Goal: Task Accomplishment & Management: Manage account settings

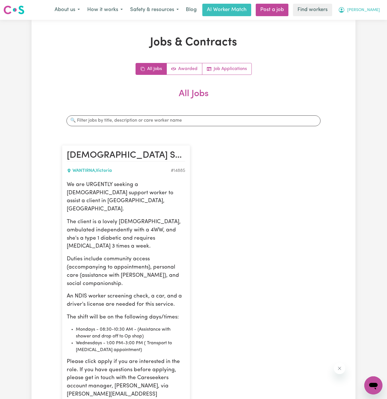
click at [368, 10] on span "[PERSON_NAME]" at bounding box center [363, 10] width 33 height 6
click at [359, 33] on link "Logout" at bounding box center [360, 32] width 45 height 11
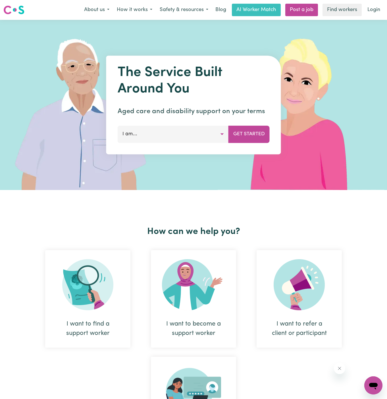
click at [384, 9] on div "Menu About us How it works Safety & resources Blog AI Worker Match Post a job F…" at bounding box center [193, 9] width 387 height 13
click at [367, 12] on link "Login" at bounding box center [374, 10] width 20 height 12
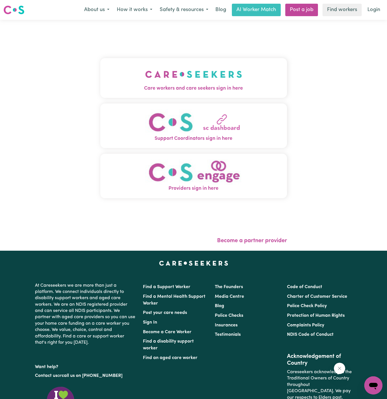
click at [226, 79] on button "Care workers and care seekers sign in here" at bounding box center [193, 78] width 186 height 40
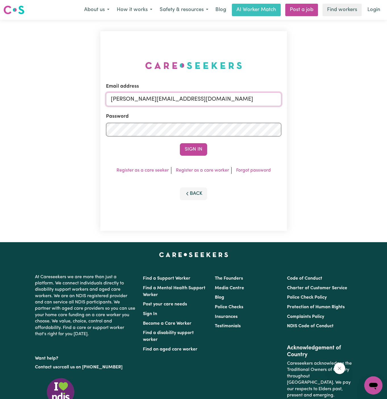
click at [241, 97] on input "[PERSON_NAME][EMAIL_ADDRESS][DOMAIN_NAME]" at bounding box center [193, 100] width 175 height 14
click at [164, 100] on input "[EMAIL_ADDRESS][DOMAIN_NAME]" at bounding box center [193, 100] width 175 height 14
drag, startPoint x: 140, startPoint y: 98, endPoint x: 330, endPoint y: 97, distance: 190.7
click at [330, 97] on div "Email address [EMAIL_ADDRESS][DOMAIN_NAME] Password Sign In Register as a care …" at bounding box center [193, 131] width 387 height 222
type input "[EMAIL_ADDRESS][DOMAIN_NAME]"
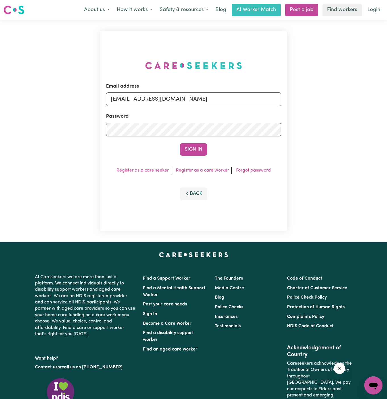
click at [180, 143] on button "Sign In" at bounding box center [193, 149] width 27 height 12
